Goal: Task Accomplishment & Management: Manage account settings

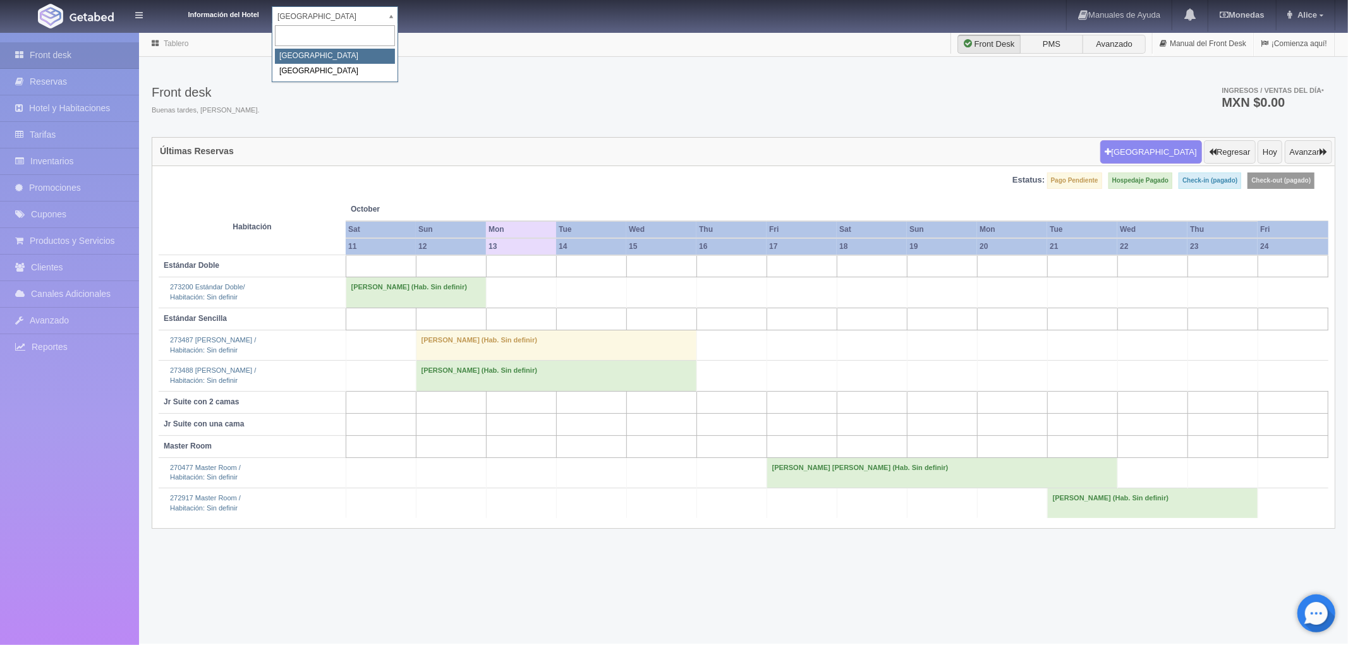
click at [394, 32] on body "Información del Hotel Hotel Plaza Campeche Hotel Plaza Campeche Hotel Plaza Col…" at bounding box center [674, 338] width 1348 height 613
select select "375"
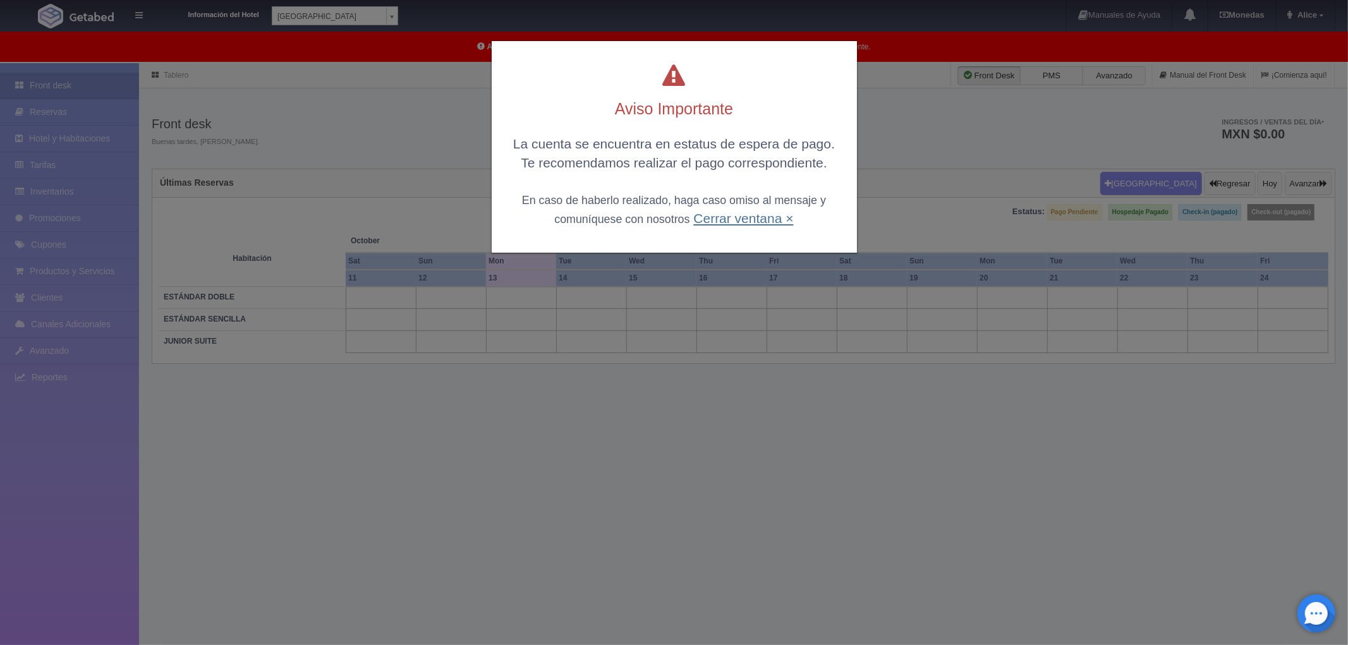
click at [755, 218] on link "Cerrar ventana ×" at bounding box center [743, 218] width 100 height 15
